Goal: Task Accomplishment & Management: Use online tool/utility

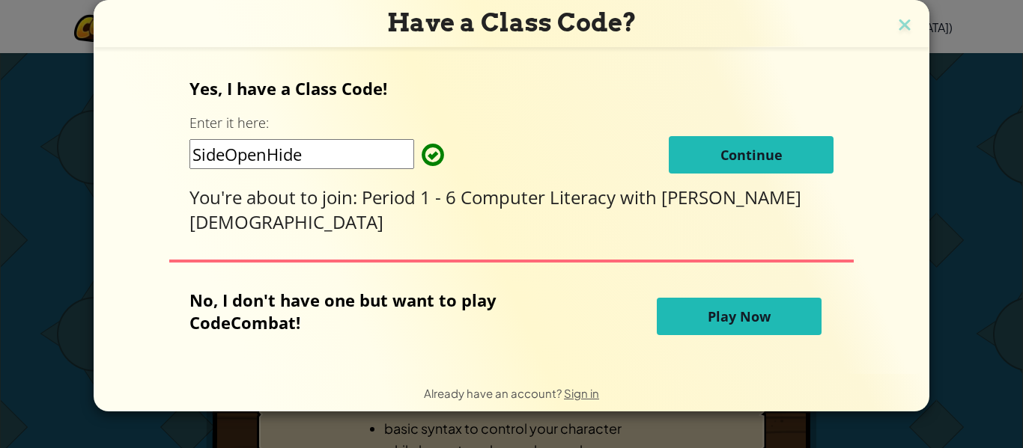
click at [720, 159] on span "Continue" at bounding box center [751, 155] width 62 height 18
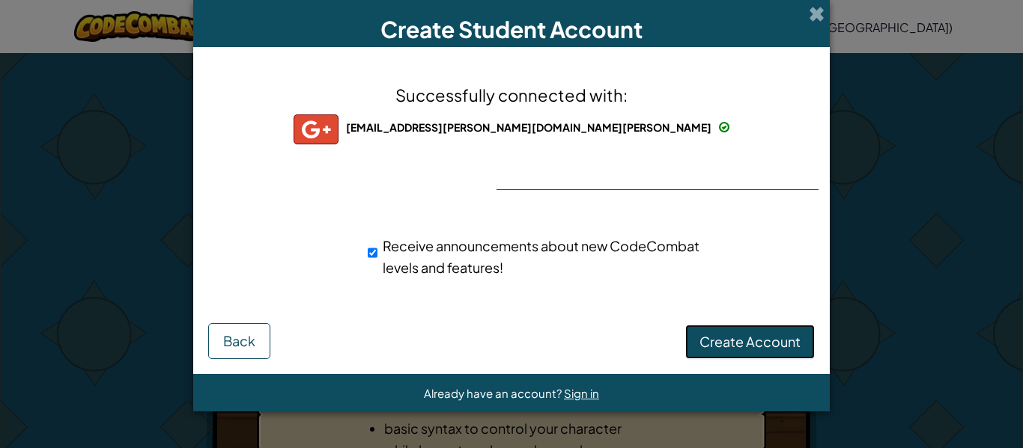
click at [735, 329] on button "Create Account" at bounding box center [750, 342] width 130 height 34
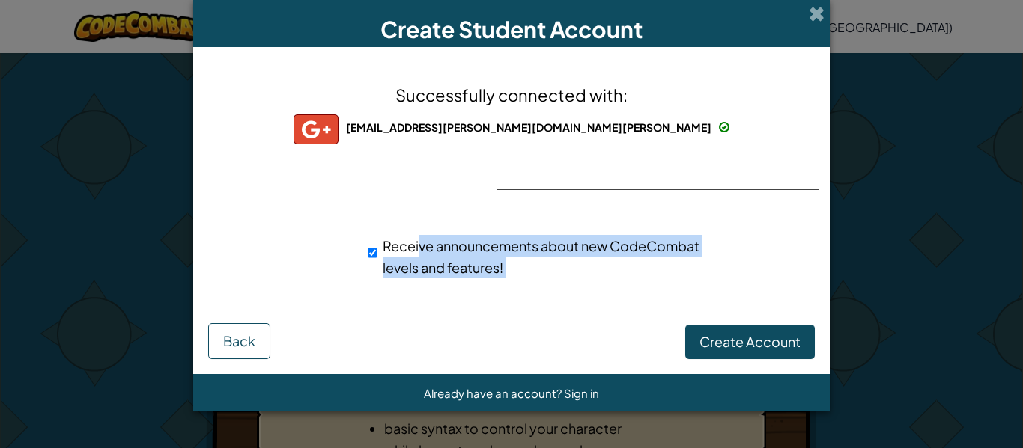
drag, startPoint x: 413, startPoint y: 282, endPoint x: 589, endPoint y: 353, distance: 189.8
click at [500, 374] on form "Successfully connected with: eireann.mccormack@stu.boone.kyschools.us eireann.m…" at bounding box center [511, 210] width 636 height 327
click at [710, 344] on button "Create Account" at bounding box center [750, 342] width 130 height 34
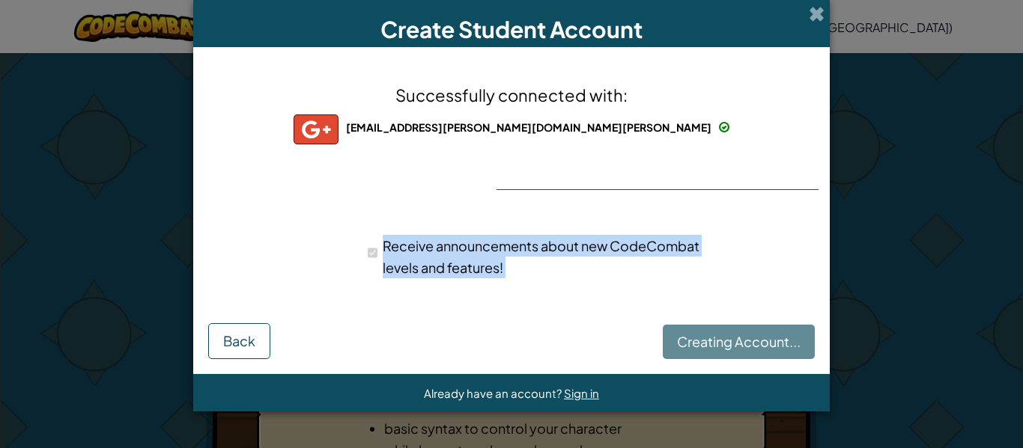
click at [532, 307] on div "Successfully connected with: eireann.mccormack@stu.boone.kyschools.us eireann.m…" at bounding box center [511, 189] width 599 height 255
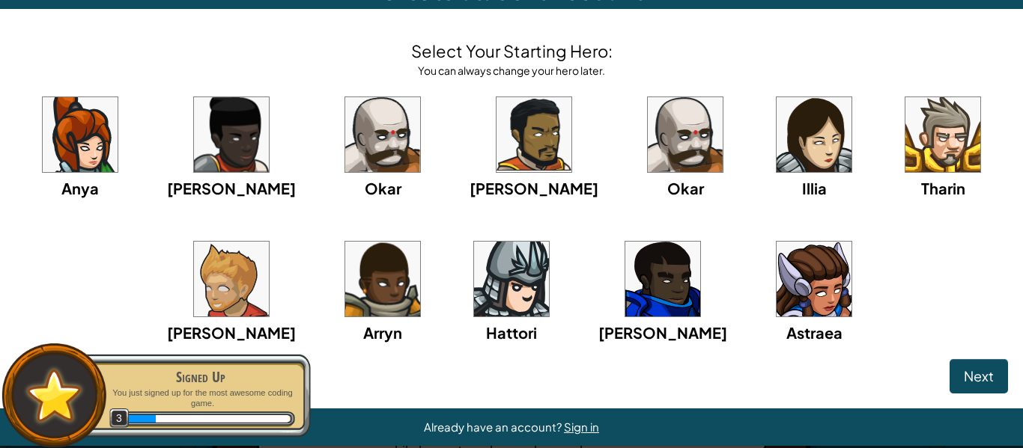
scroll to position [58, 0]
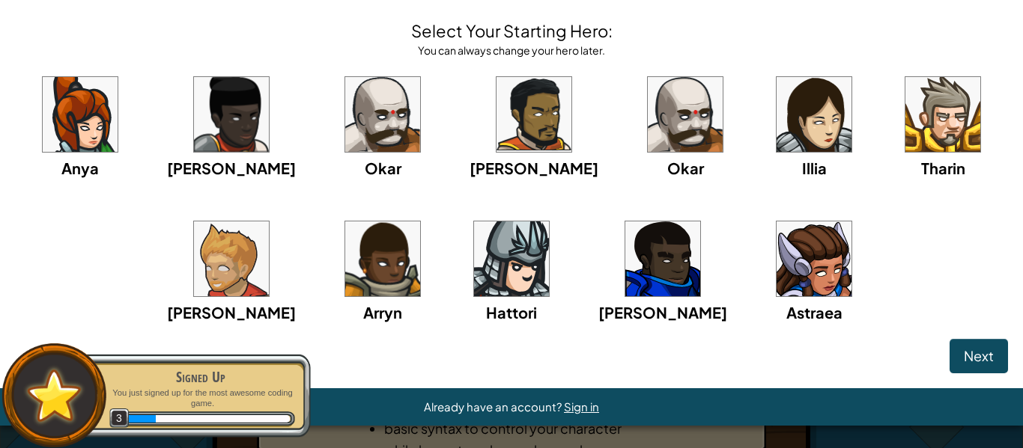
click at [776, 126] on img at bounding box center [813, 114] width 75 height 75
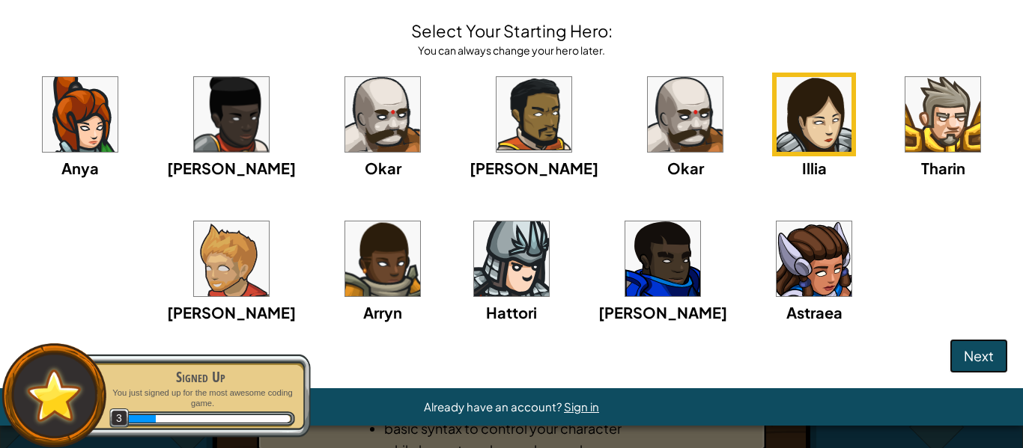
click at [950, 363] on button "Next" at bounding box center [978, 356] width 58 height 34
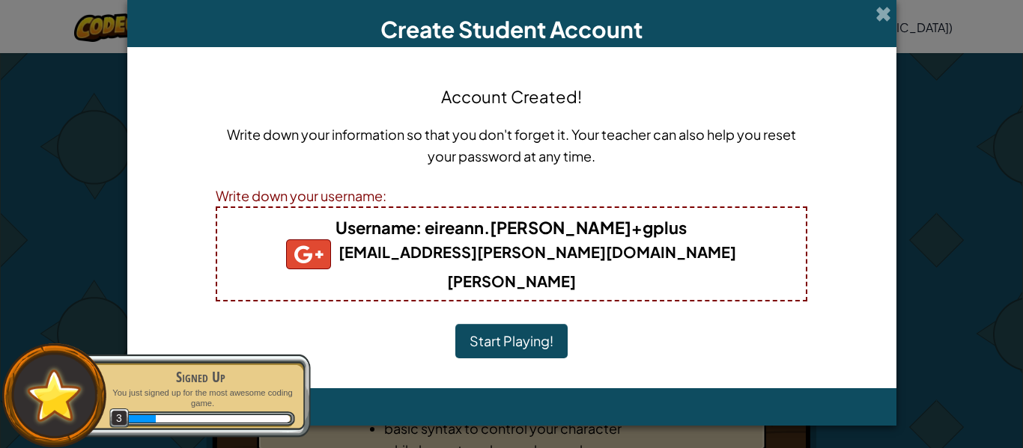
click at [474, 324] on button "Start Playing!" at bounding box center [511, 341] width 112 height 34
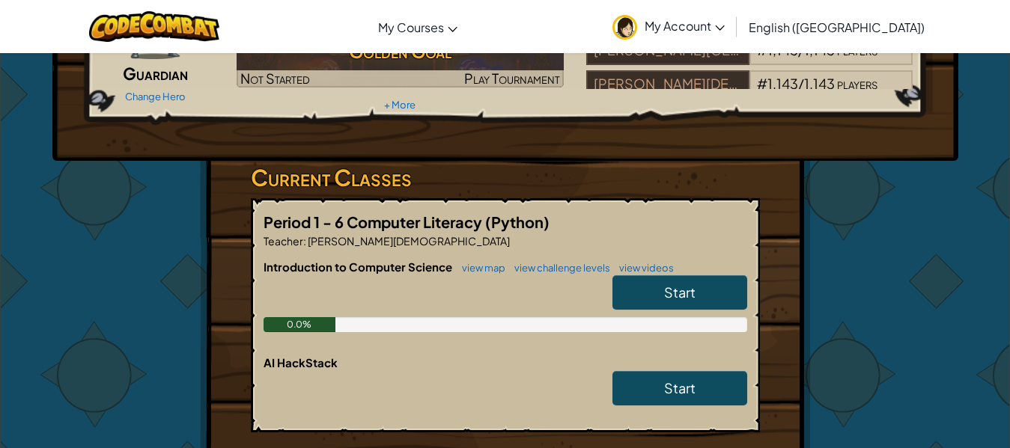
scroll to position [150, 0]
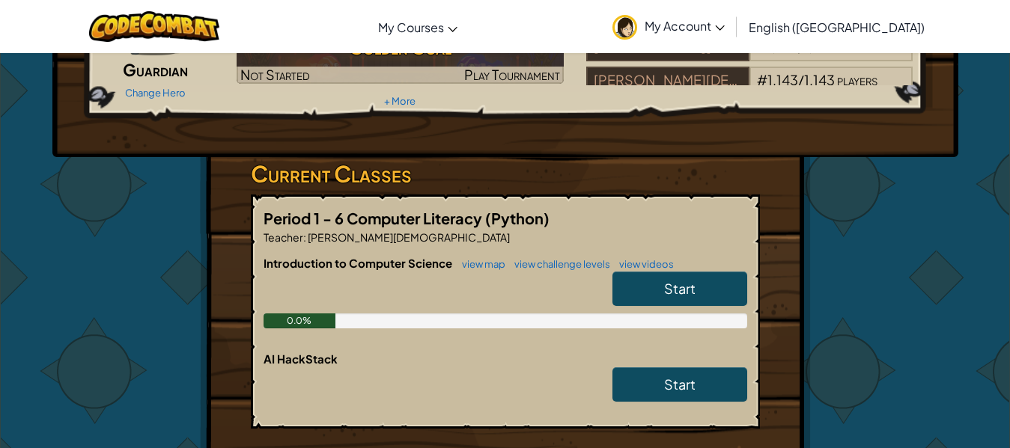
click at [651, 290] on link "Start" at bounding box center [679, 289] width 135 height 34
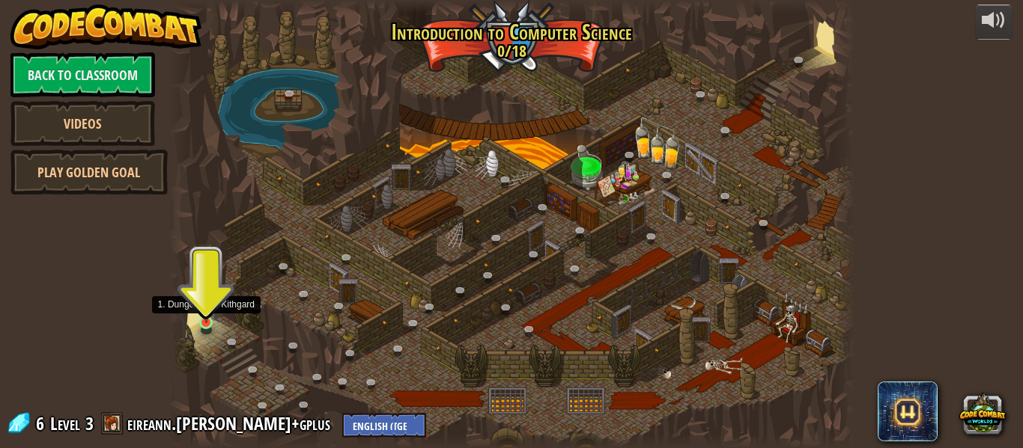
click at [204, 316] on img at bounding box center [206, 306] width 16 height 36
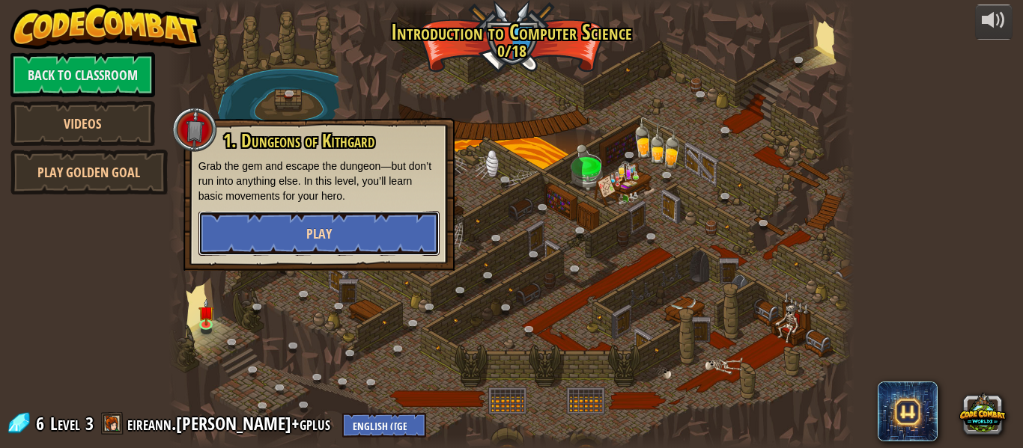
click at [281, 241] on button "Play" at bounding box center [318, 233] width 241 height 45
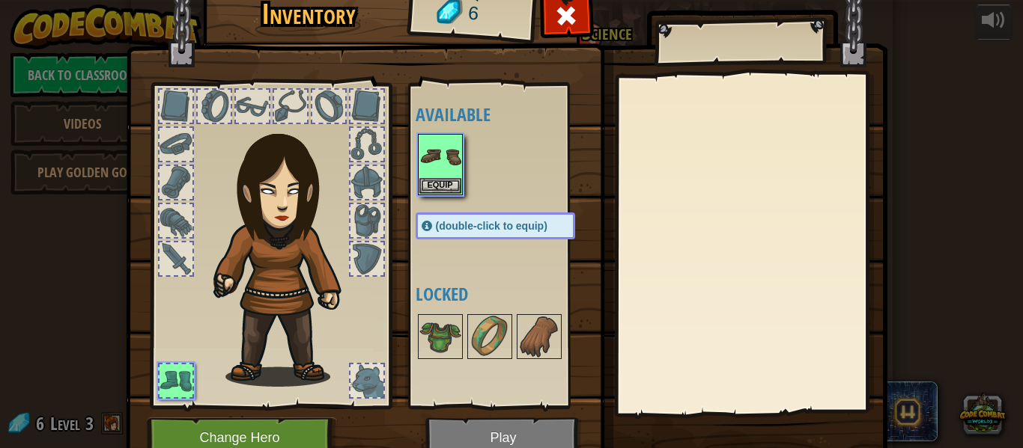
click at [457, 427] on img at bounding box center [506, 202] width 761 height 544
click at [431, 173] on img at bounding box center [440, 157] width 42 height 42
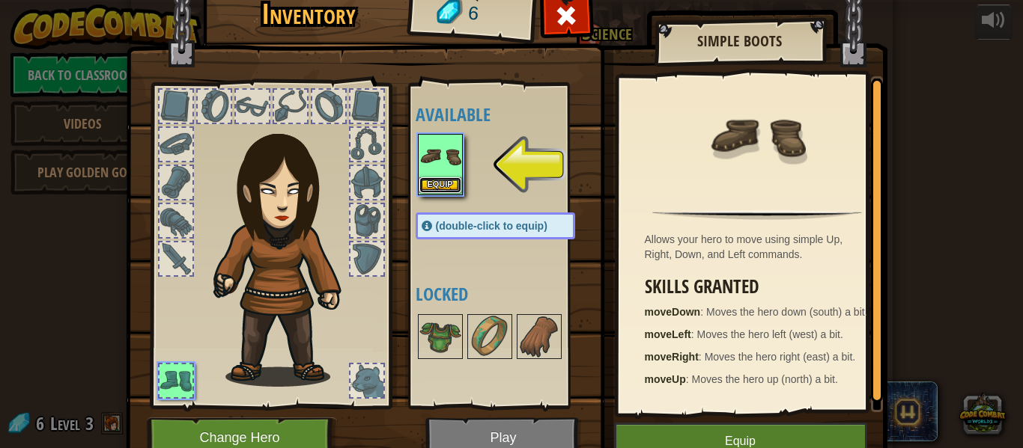
click at [443, 180] on button "Equip" at bounding box center [440, 185] width 42 height 16
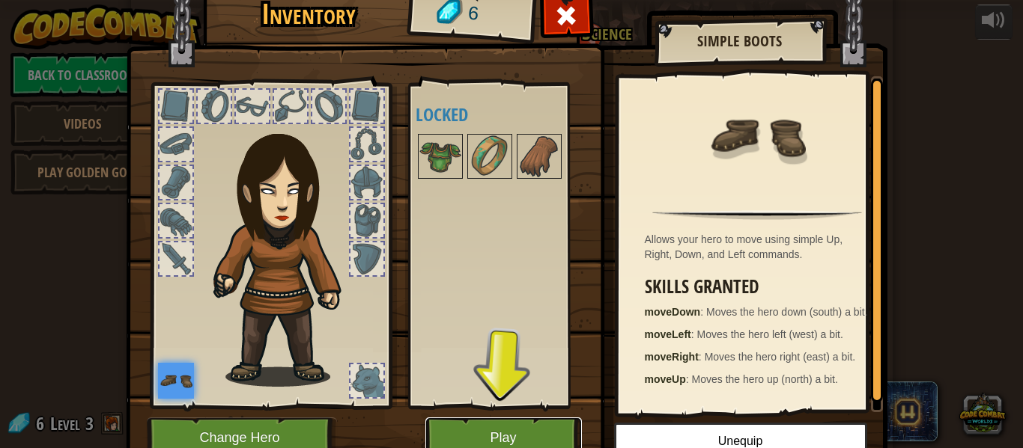
click at [454, 440] on button "Play" at bounding box center [503, 438] width 156 height 41
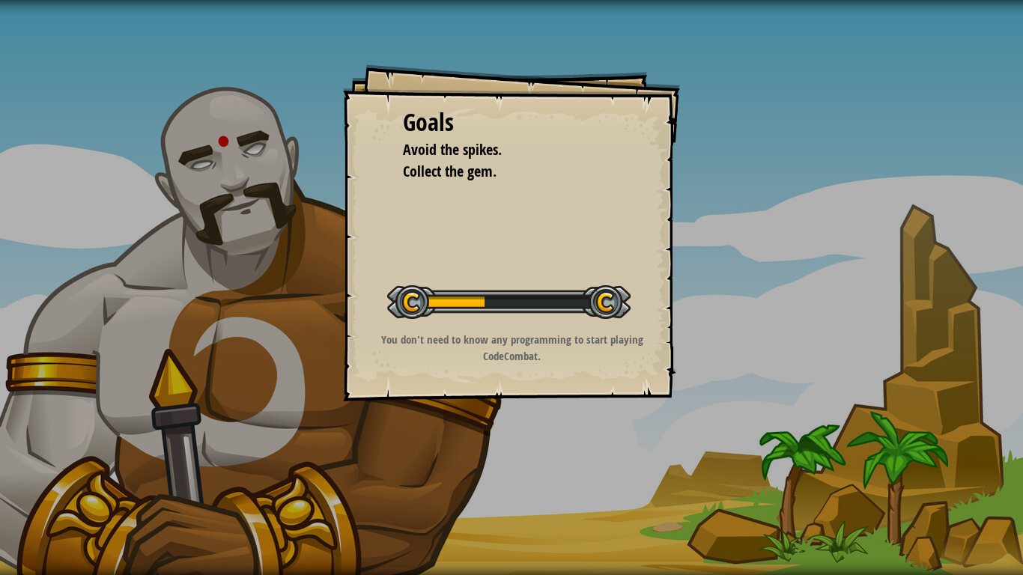
click at [544, 448] on div "Goals Avoid the spikes. Collect the gem. Start Level Error loading from server.…" at bounding box center [511, 287] width 1023 height 575
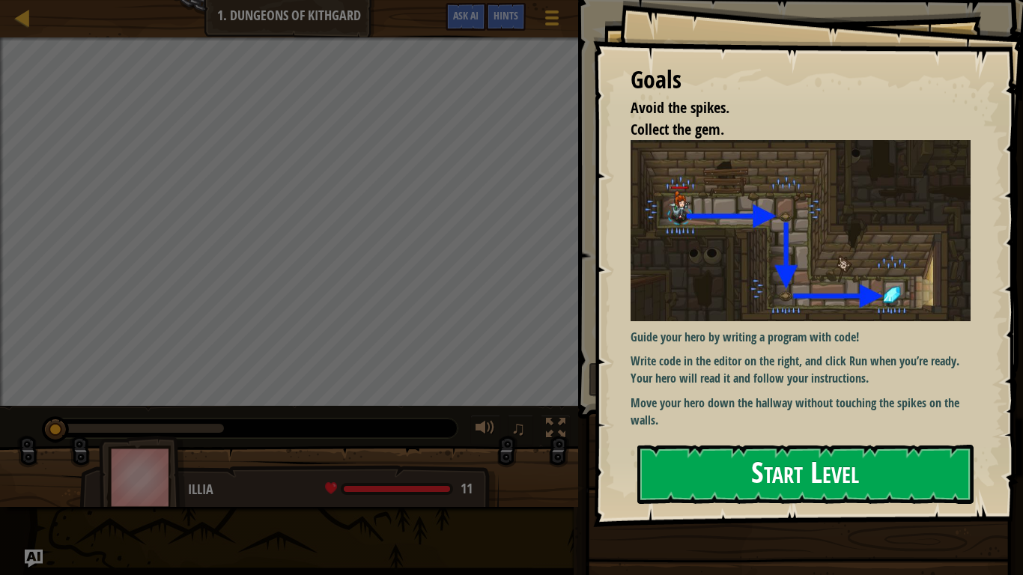
click at [753, 448] on button "Start Level" at bounding box center [805, 474] width 336 height 59
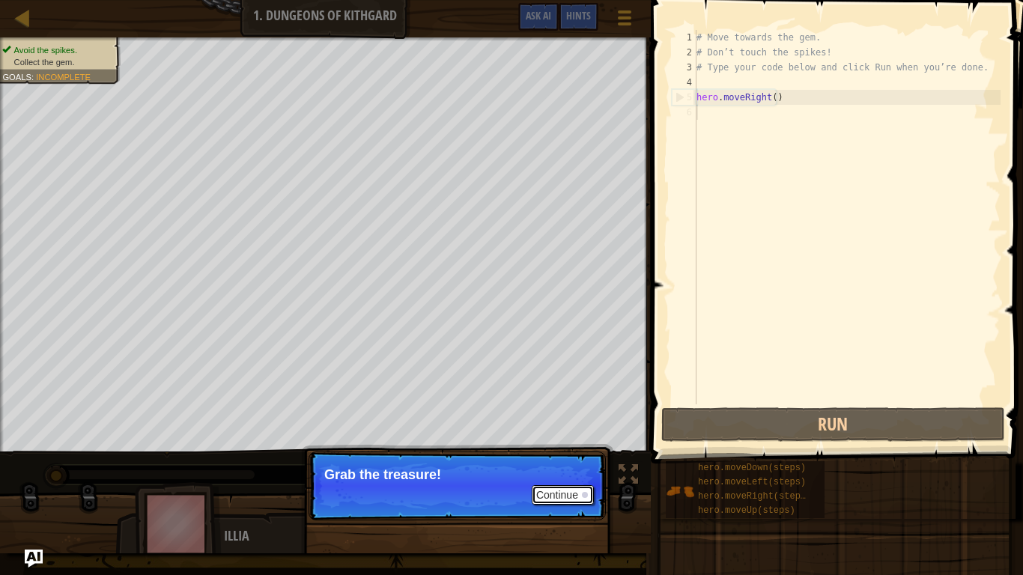
click at [556, 448] on button "Continue" at bounding box center [563, 494] width 62 height 19
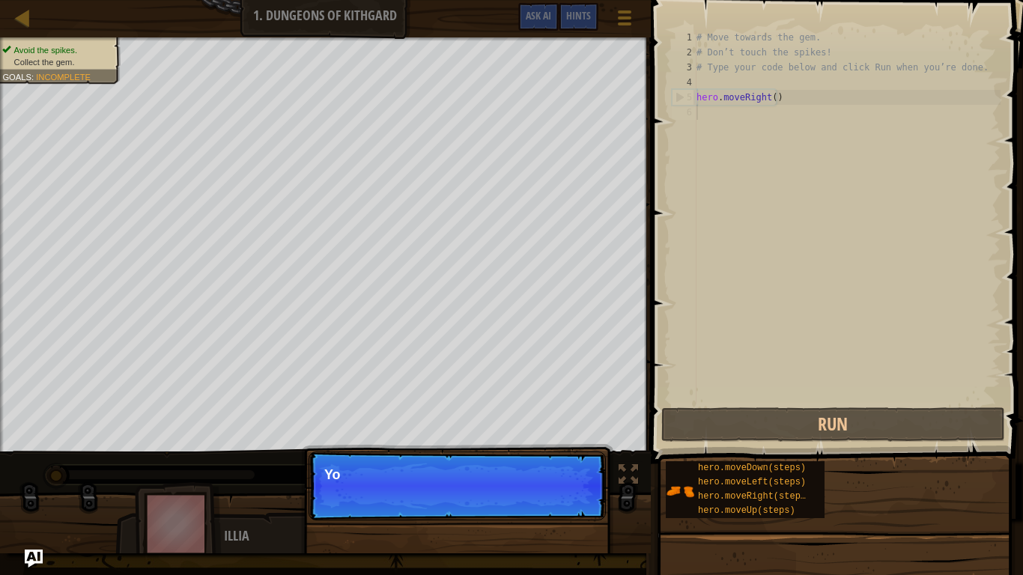
scroll to position [7, 0]
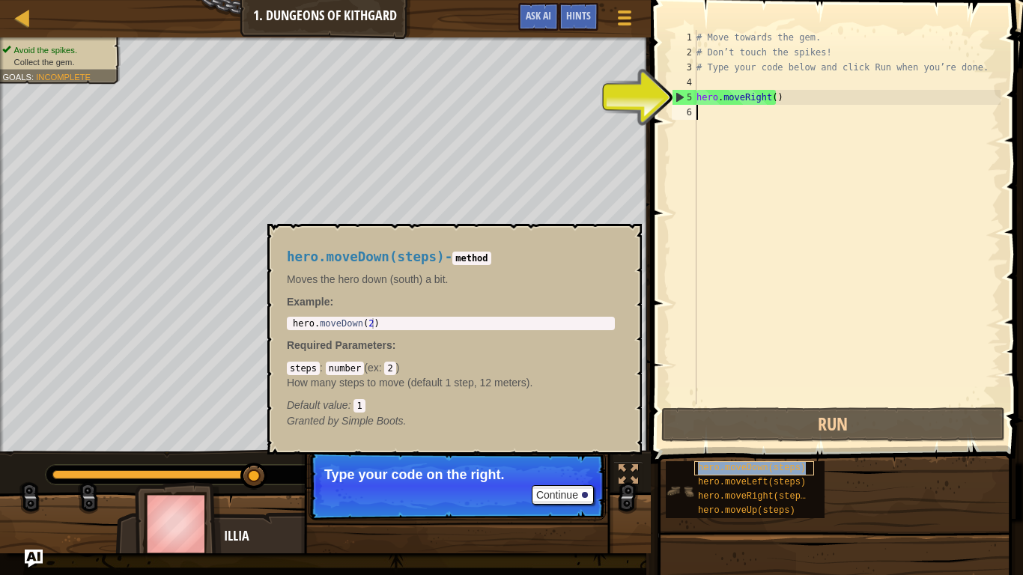
click at [743, 448] on span "hero.moveDown(steps)" at bounding box center [752, 468] width 108 height 10
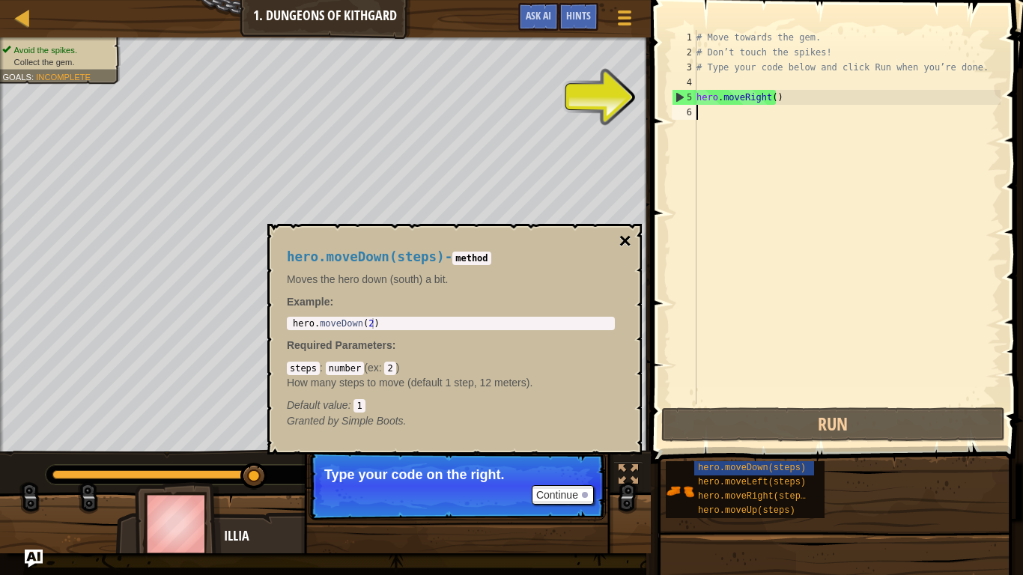
click at [629, 237] on button "×" at bounding box center [625, 241] width 12 height 21
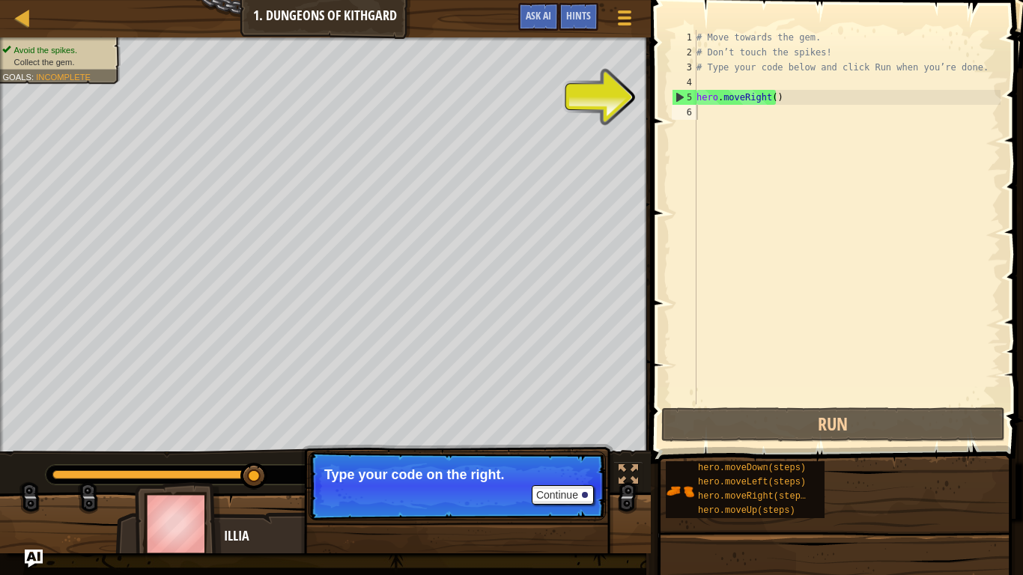
click at [681, 95] on div "5" at bounding box center [684, 97] width 24 height 15
click at [652, 92] on span at bounding box center [838, 211] width 384 height 508
drag, startPoint x: 665, startPoint y: 91, endPoint x: 676, endPoint y: 91, distance: 11.2
click at [672, 91] on div "1 2 3 4 5 6 # Move towards the gem. # Don’t touch the spikes! # Type your code …" at bounding box center [834, 261] width 377 height 508
drag, startPoint x: 681, startPoint y: 91, endPoint x: 720, endPoint y: 95, distance: 39.1
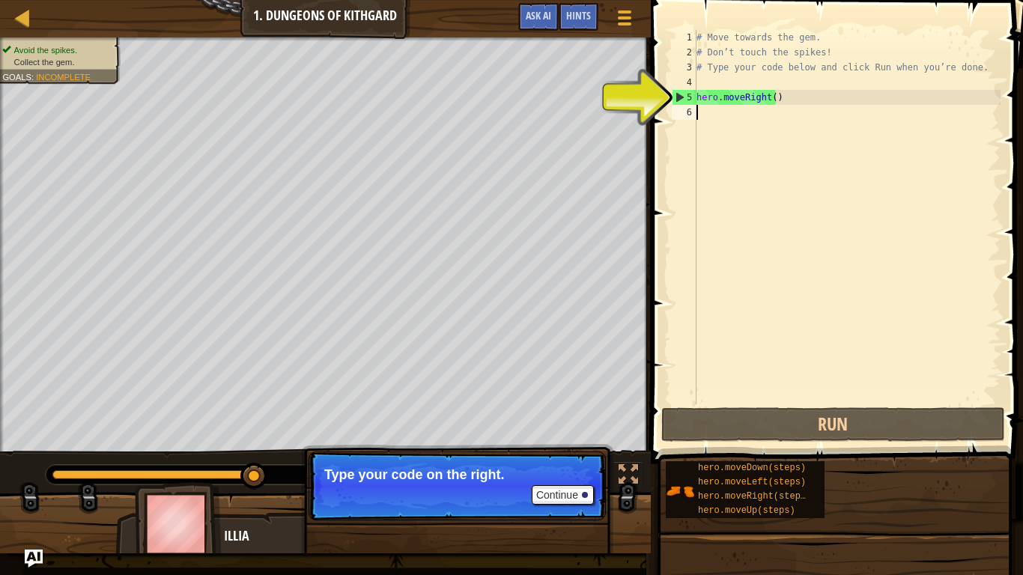
click at [683, 91] on div "5" at bounding box center [684, 97] width 24 height 15
click at [721, 96] on div "# Move towards the gem. # Don’t touch the spikes! # Type your code below and cl…" at bounding box center [846, 232] width 307 height 404
drag, startPoint x: 721, startPoint y: 96, endPoint x: 741, endPoint y: 100, distance: 20.6
click at [735, 99] on div "# Move towards the gem. # Don’t touch the spikes! # Type your code below and cl…" at bounding box center [846, 232] width 307 height 404
click at [773, 102] on div "# Move towards the gem. # Don’t touch the spikes! # Type your code below and cl…" at bounding box center [846, 232] width 307 height 404
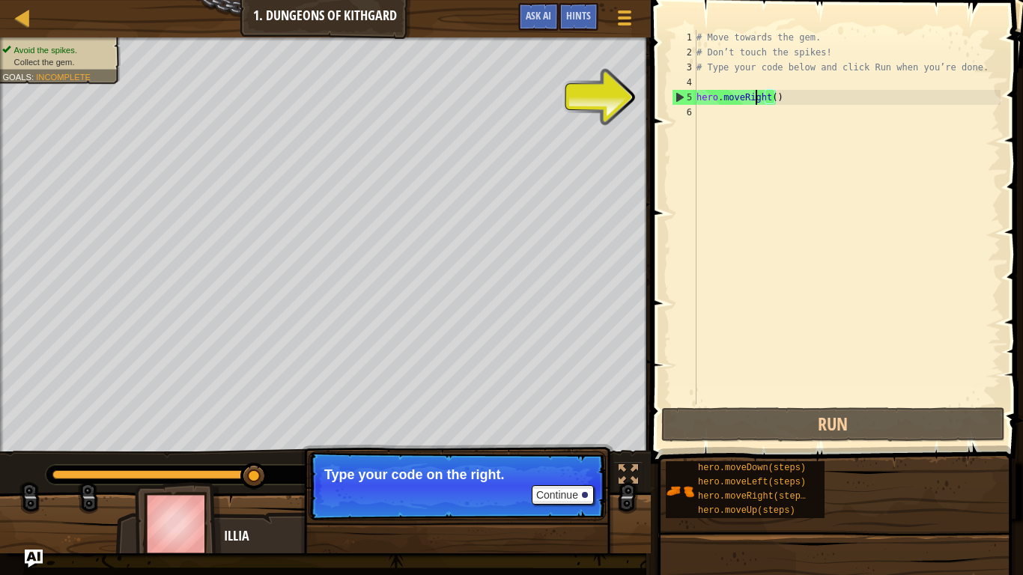
click at [758, 101] on div "# Move towards the gem. # Don’t touch the spikes! # Type your code below and cl…" at bounding box center [846, 232] width 307 height 404
click at [678, 99] on div "5" at bounding box center [684, 97] width 24 height 15
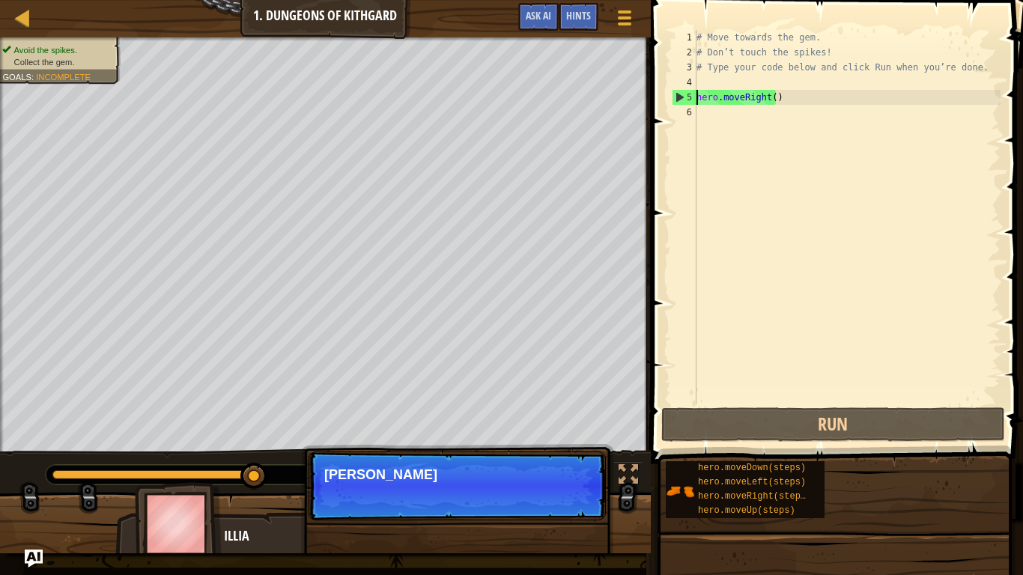
click at [678, 99] on div "5" at bounding box center [684, 97] width 24 height 15
type textarea "hero.moveRight()"
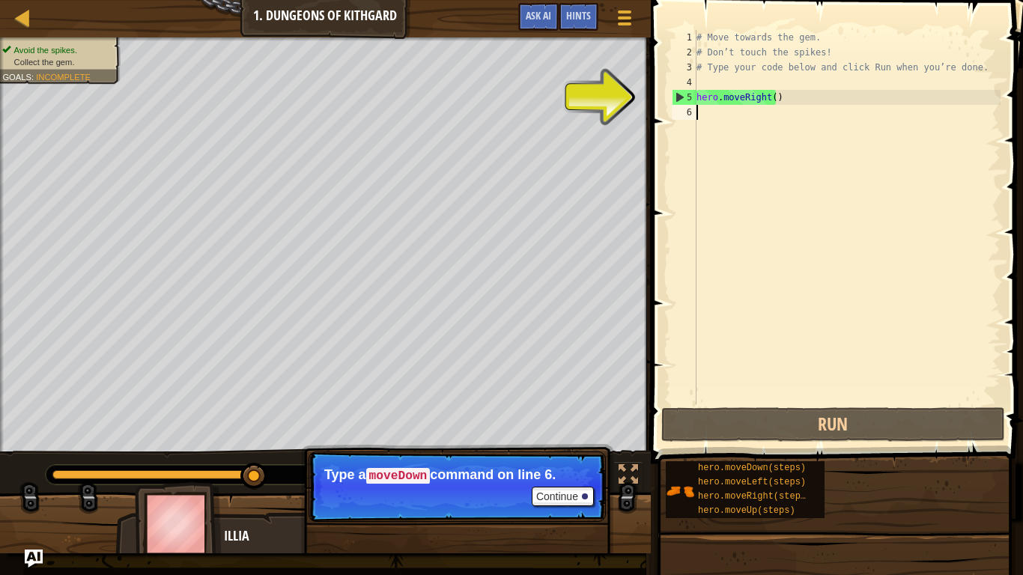
click at [705, 113] on div "# Move towards the gem. # Don’t touch the spikes! # Type your code below and cl…" at bounding box center [846, 232] width 307 height 404
drag, startPoint x: 672, startPoint y: 97, endPoint x: 707, endPoint y: 101, distance: 34.7
click at [707, 101] on div "1 2 3 4 5 6 # Move towards the gem. # Don’t touch the spikes! # Type your code …" at bounding box center [835, 217] width 332 height 374
type textarea "hero.moveRight()"
click at [703, 109] on div "# Move towards the gem. # Don’t touch the spikes! # Type your code below and cl…" at bounding box center [846, 217] width 307 height 374
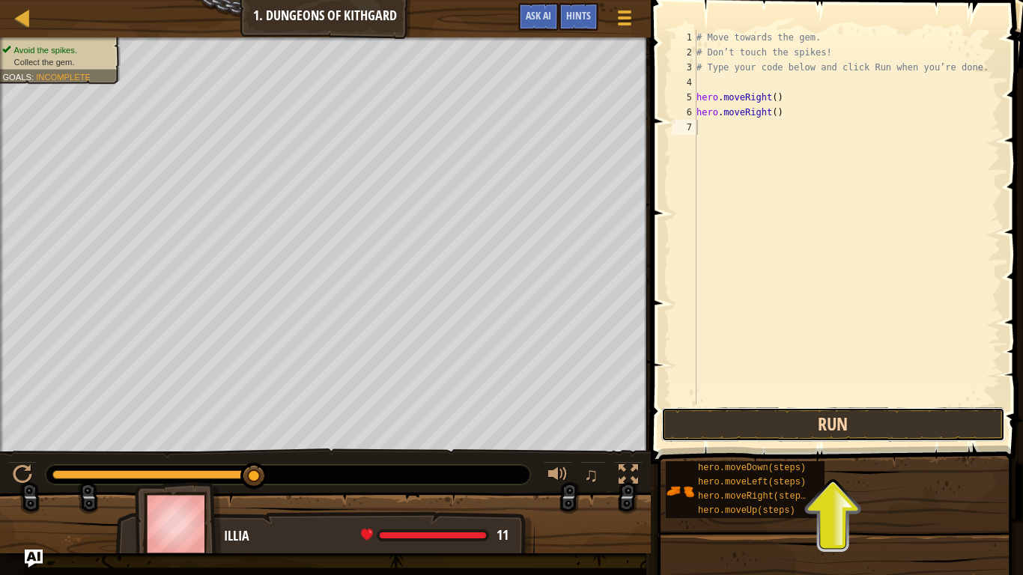
click at [749, 416] on button "Run" at bounding box center [833, 424] width 344 height 34
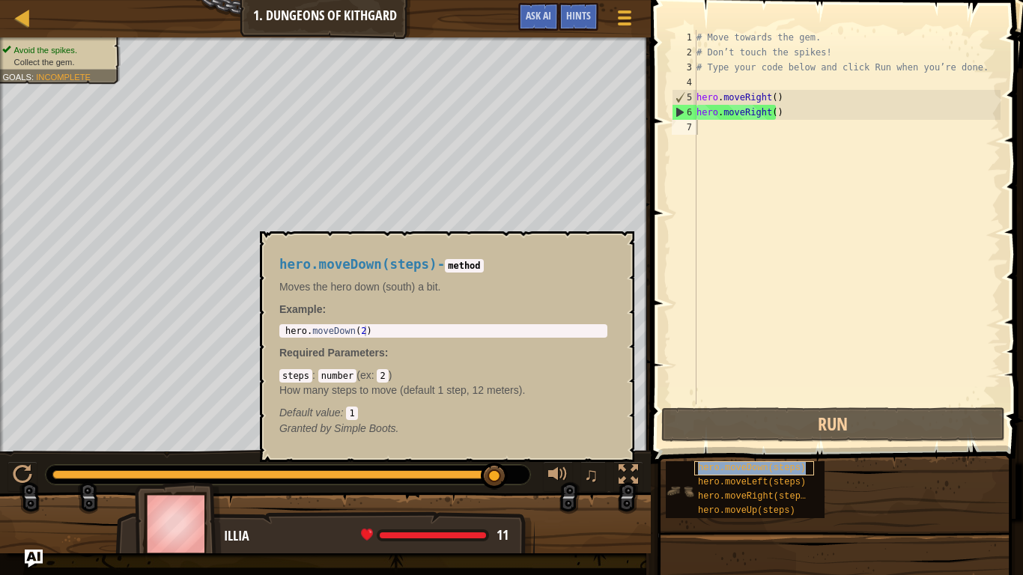
click at [723, 448] on div "hero.moveDown(steps)" at bounding box center [754, 468] width 120 height 14
click at [705, 133] on div "# Move towards the gem. # Don’t touch the spikes! # Type your code below and cl…" at bounding box center [846, 232] width 307 height 404
copy span "hero.moveDown(steps)"
paste textarea "hero.moveDown(steps)"
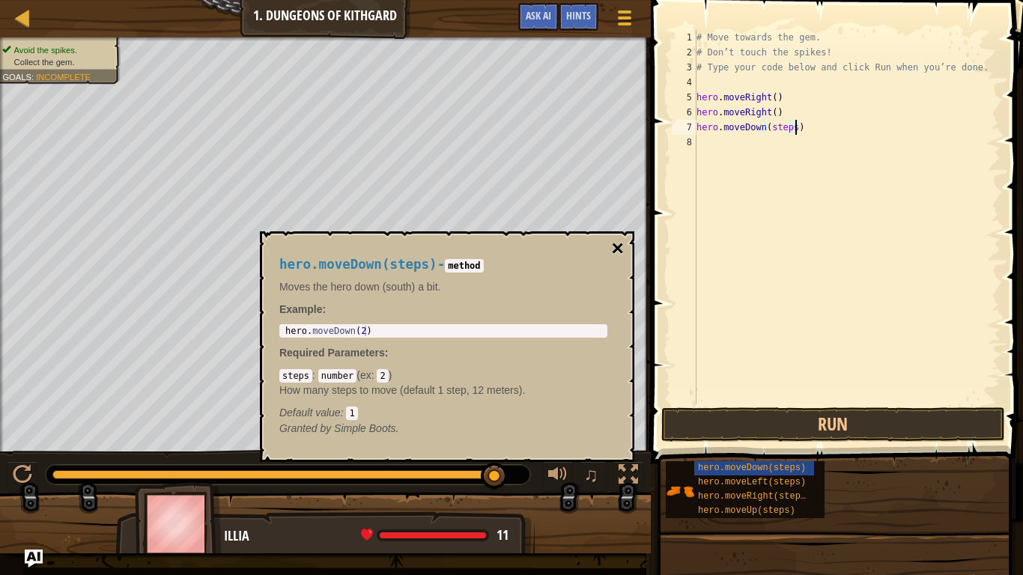
click at [612, 245] on button "×" at bounding box center [618, 248] width 12 height 21
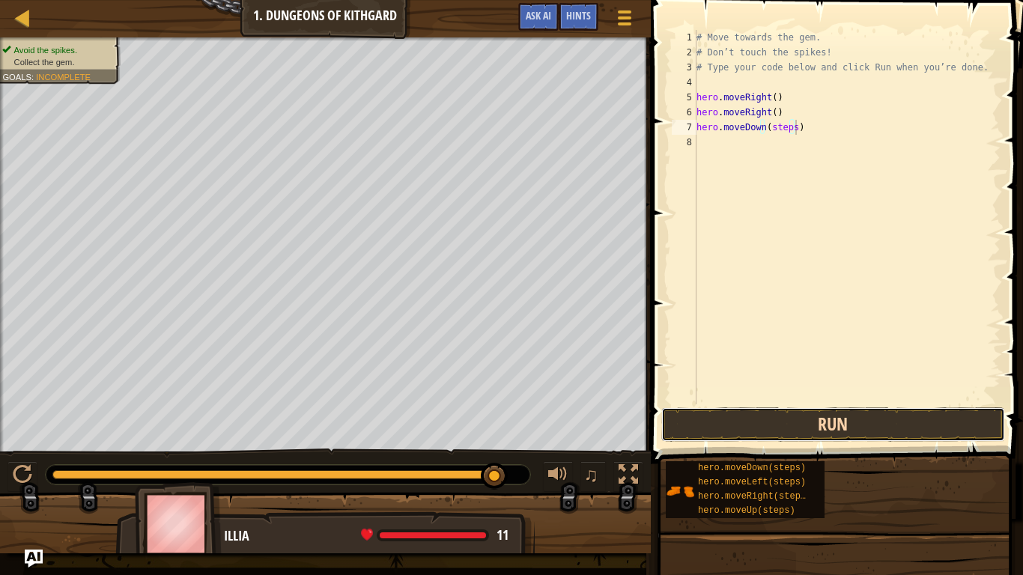
click at [729, 431] on button "Run" at bounding box center [833, 424] width 344 height 34
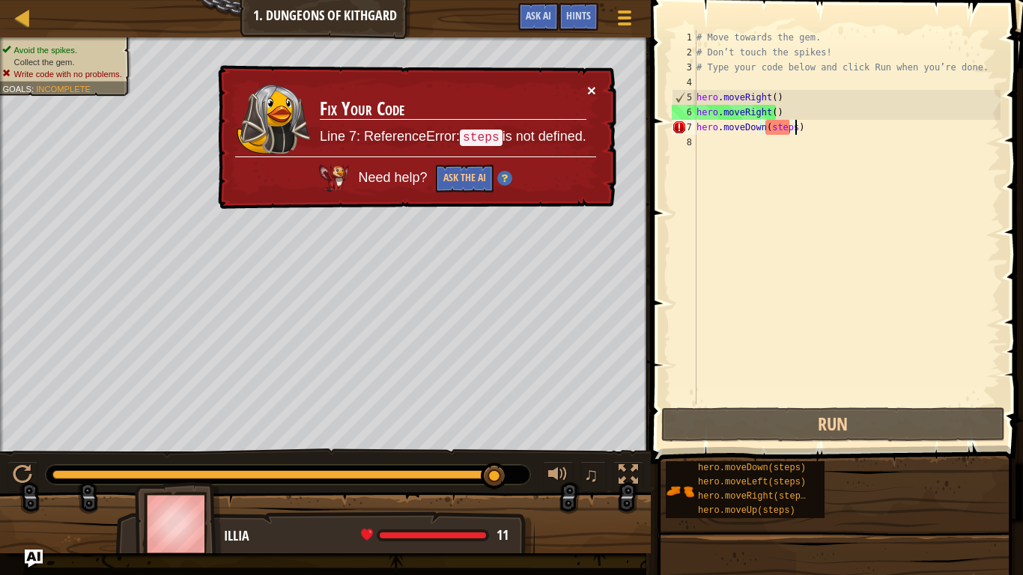
click at [594, 95] on button "×" at bounding box center [591, 90] width 9 height 16
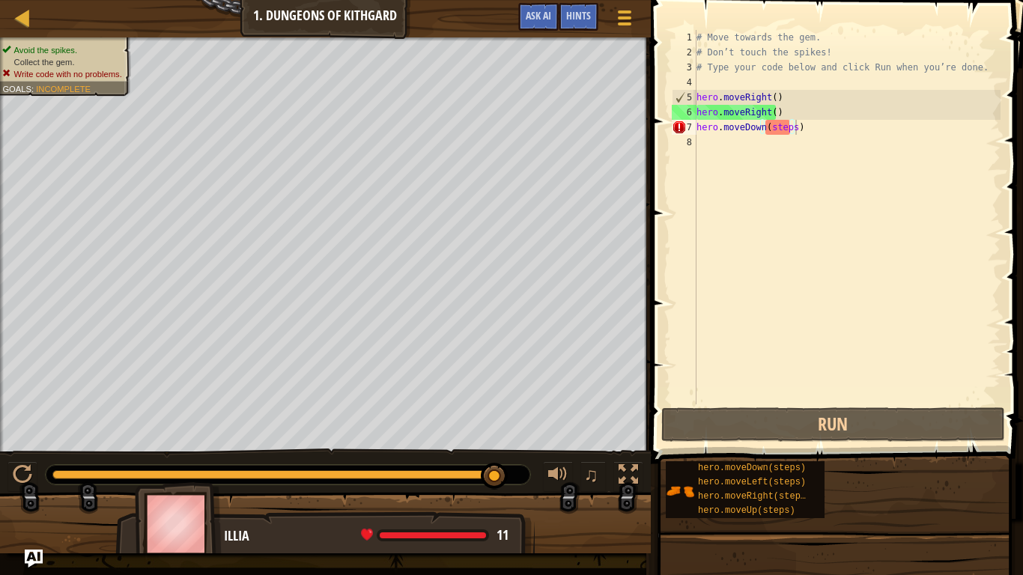
click at [72, 44] on div "Avoid the spikes. Collect the gem. Write code with no problems. Goals : Incompl…" at bounding box center [63, 62] width 122 height 36
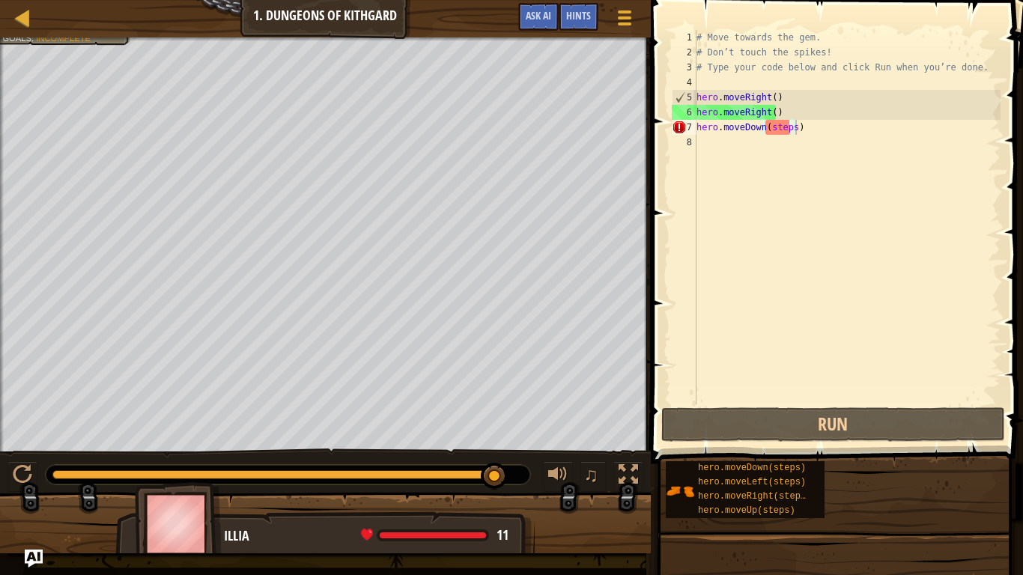
click at [781, 130] on div "# Move towards the gem. # Don’t touch the spikes! # Type your code below and cl…" at bounding box center [846, 232] width 307 height 404
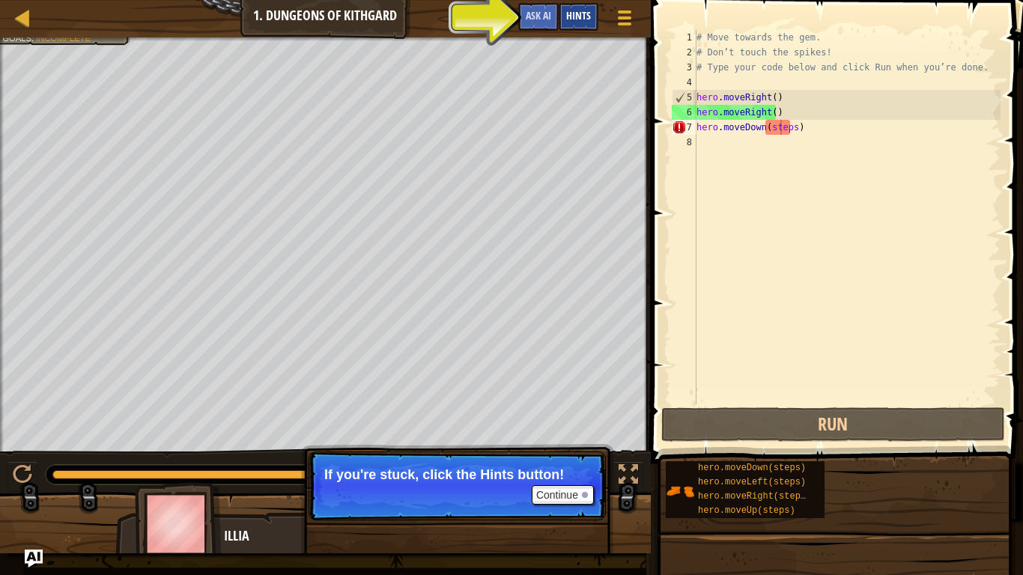
click at [580, 5] on div "Hints" at bounding box center [579, 17] width 40 height 28
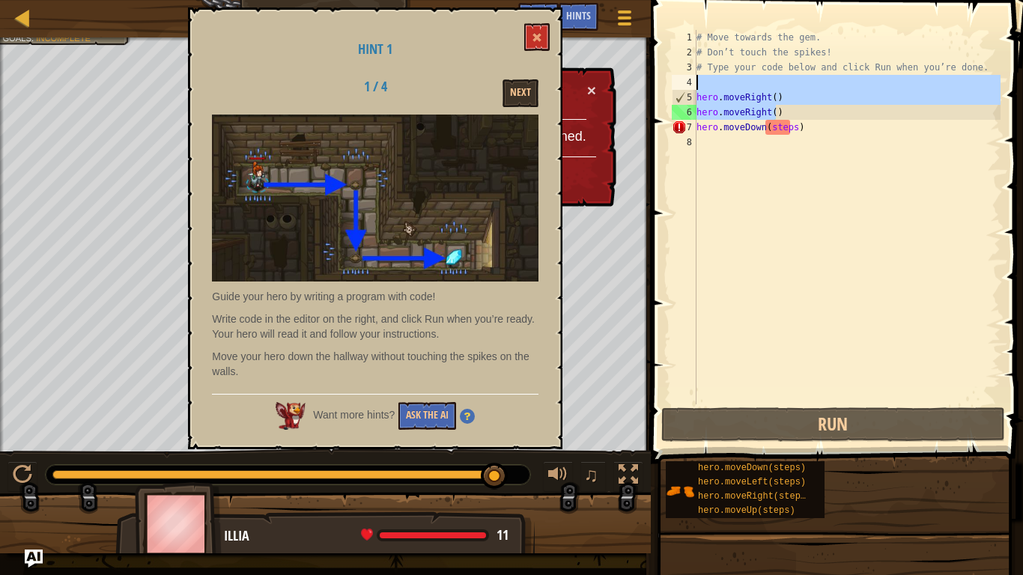
drag, startPoint x: 783, startPoint y: 109, endPoint x: 658, endPoint y: 89, distance: 126.7
click at [658, 89] on div "hero.moveDown(steps) 1 2 3 4 5 6 7 8 # Move towards the gem. # Don’t touch the …" at bounding box center [834, 261] width 377 height 508
type textarea "hero.moveRight()"
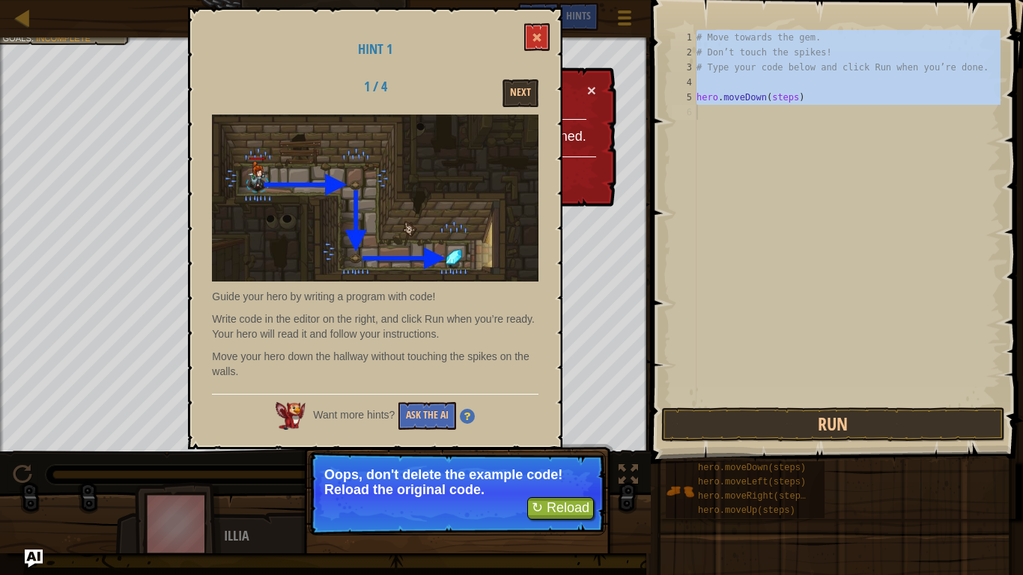
drag, startPoint x: 697, startPoint y: 37, endPoint x: 875, endPoint y: 127, distance: 199.2
click at [875, 127] on div "# Move towards the gem. # Don’t touch the spikes! # Type your code below and cl…" at bounding box center [846, 232] width 307 height 404
click at [734, 100] on div "# Move towards the gem. # Don’t touch the spikes! # Type your code below and cl…" at bounding box center [846, 217] width 307 height 374
type textarea "hero.moveDown(steps)"
click at [734, 100] on div "# Move towards the gem. # Don’t touch the spikes! # Type your code below and cl…" at bounding box center [846, 232] width 307 height 404
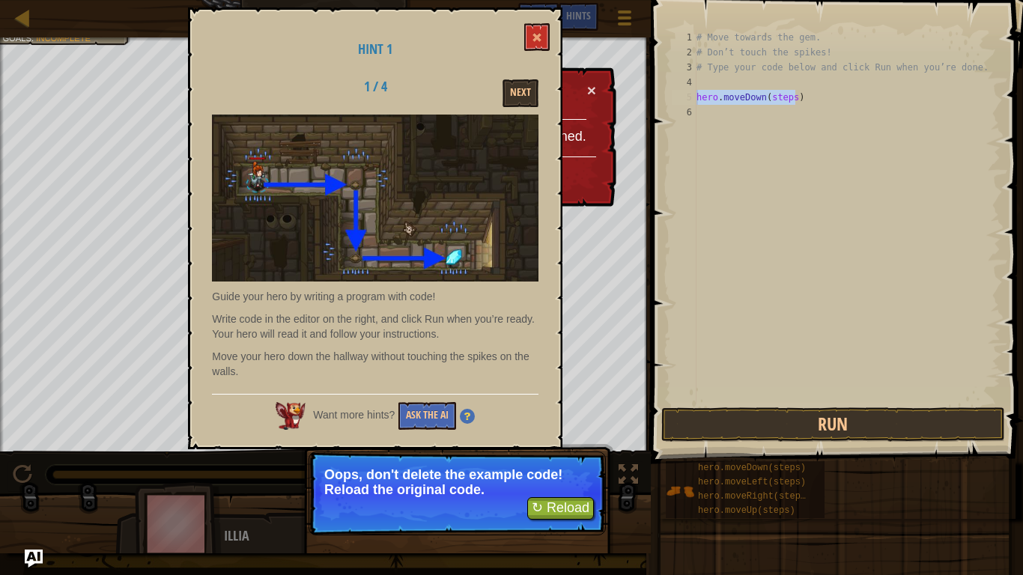
drag, startPoint x: 807, startPoint y: 97, endPoint x: 701, endPoint y: 98, distance: 106.3
click at [693, 95] on div "hero.moveDown(steps) 1 2 3 4 5 6 # Move towards the gem. # Don’t touch the spik…" at bounding box center [835, 217] width 332 height 374
drag, startPoint x: 308, startPoint y: 489, endPoint x: 464, endPoint y: 529, distance: 160.7
click at [386, 448] on p "↻ Reload Oops, don't delete the example code! Reload the original code." at bounding box center [456, 493] width 297 height 84
click at [550, 35] on button at bounding box center [536, 37] width 25 height 28
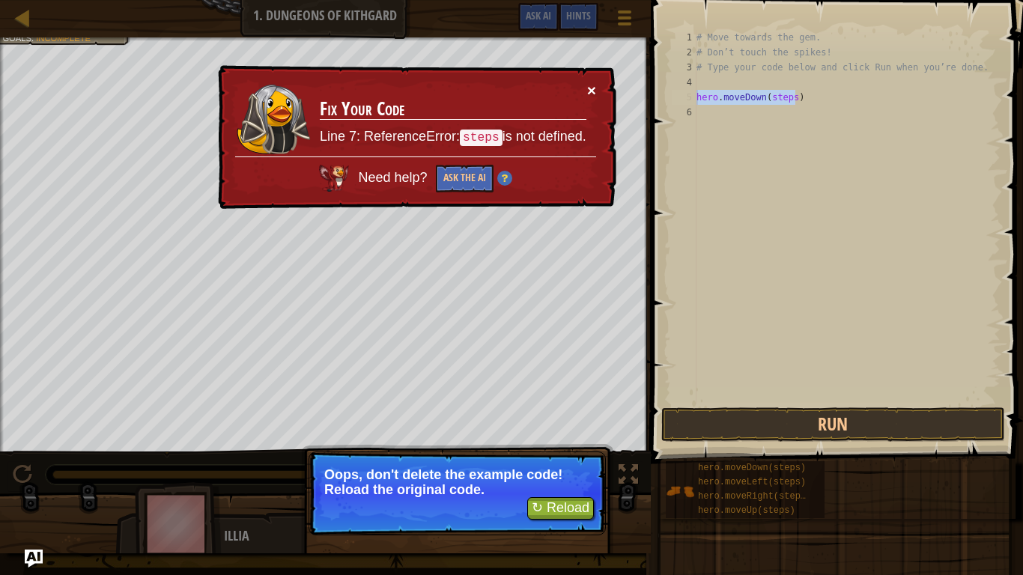
click at [587, 88] on button "×" at bounding box center [591, 90] width 9 height 16
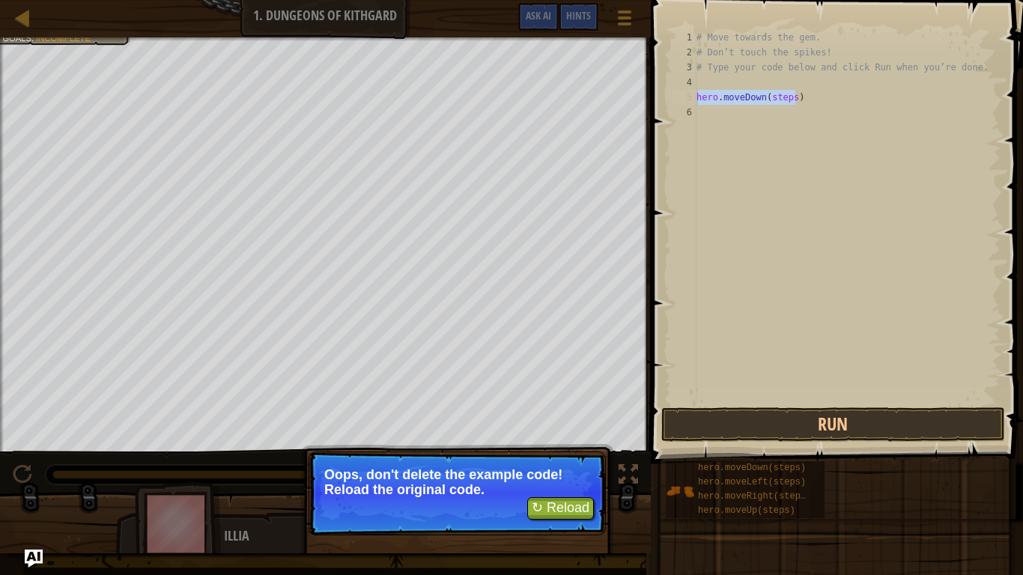
click at [793, 101] on div "# Move towards the gem. # Don’t touch the spikes! # Type your code below and cl…" at bounding box center [846, 217] width 307 height 374
click at [794, 101] on div "# Move towards the gem. # Don’t touch the spikes! # Type your code below and cl…" at bounding box center [846, 232] width 307 height 404
click at [827, 97] on div "# Move towards the gem. # Don’t touch the spikes! # Type your code below and cl…" at bounding box center [846, 232] width 307 height 404
click at [562, 448] on button "↻ Reload" at bounding box center [560, 508] width 67 height 22
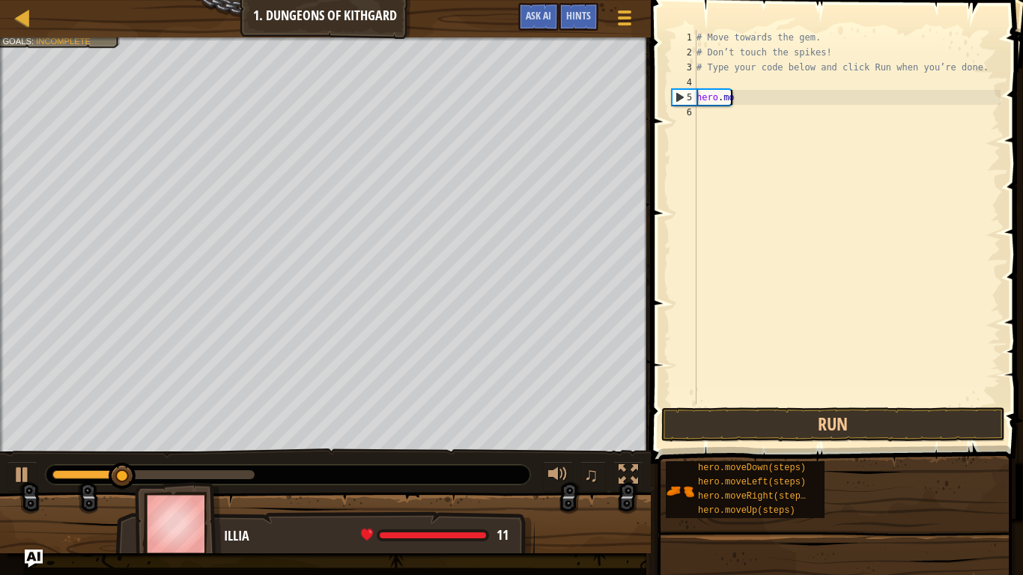
type textarea "h"
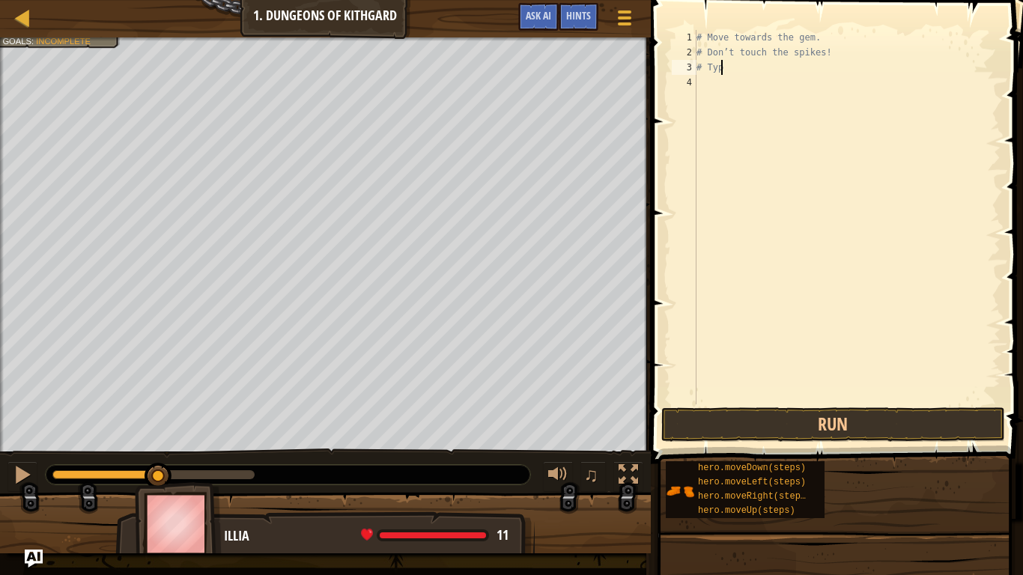
type textarea "#"
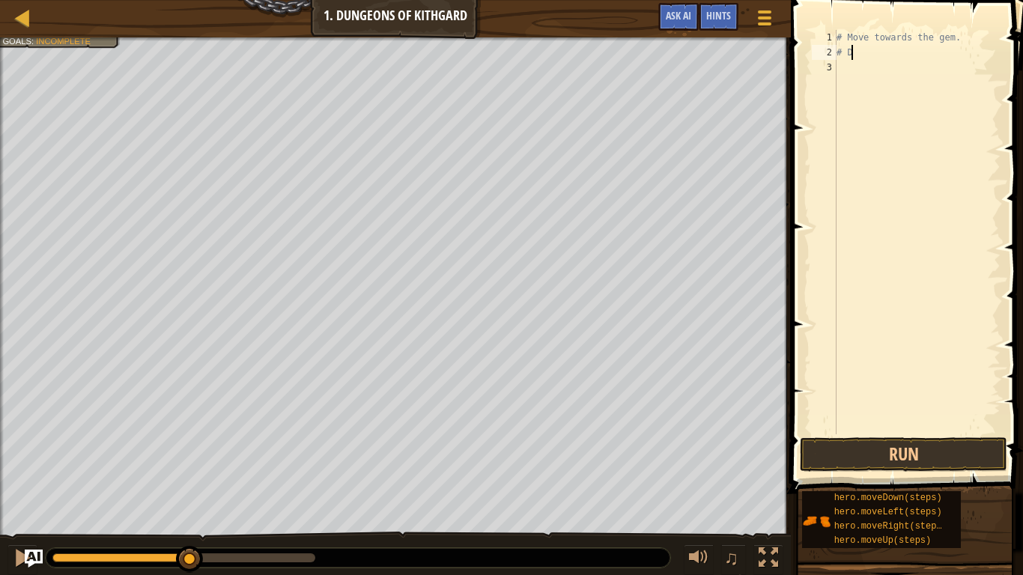
type textarea "#"
click at [846, 31] on div at bounding box center [916, 247] width 167 height 434
click at [832, 442] on button "Run" at bounding box center [903, 454] width 207 height 34
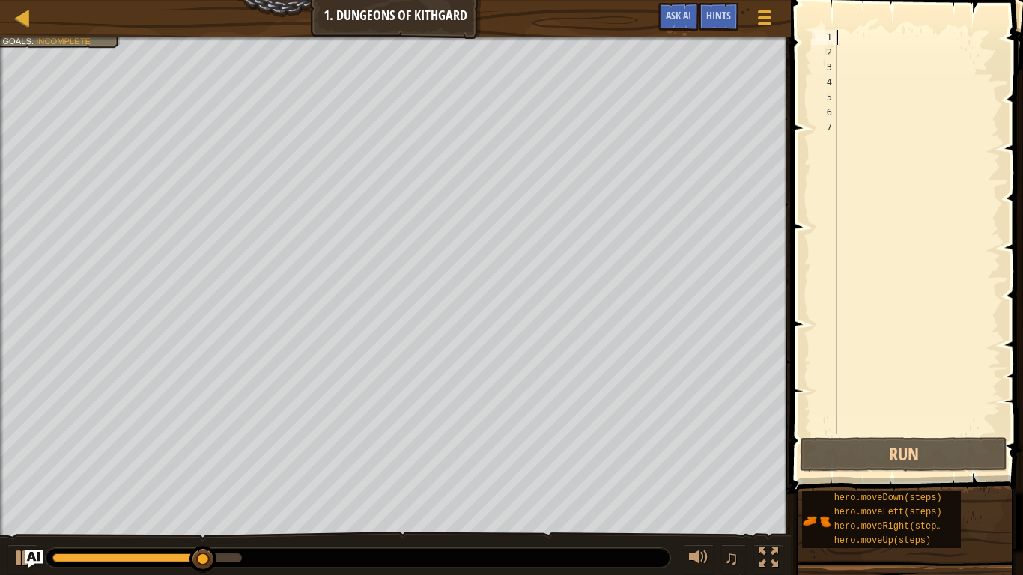
click at [854, 39] on div at bounding box center [916, 247] width 167 height 434
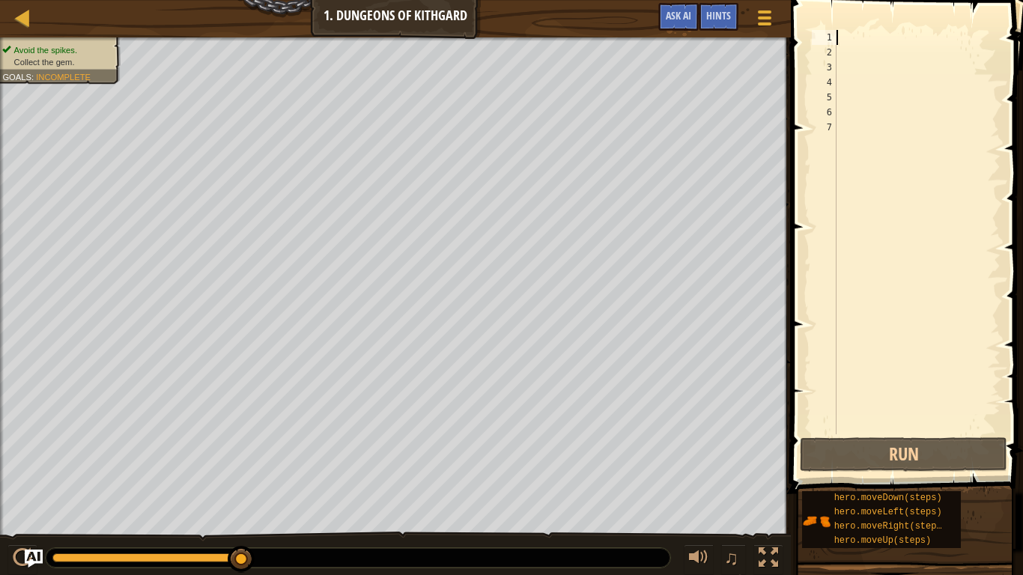
type textarea "f"
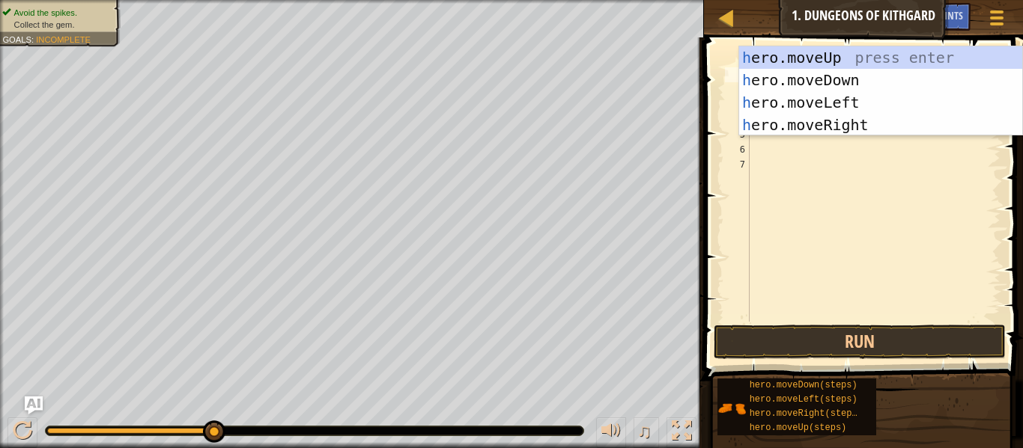
type textarea "h"
